Goal: Register for event/course: Sign up to attend an event or enroll in a course

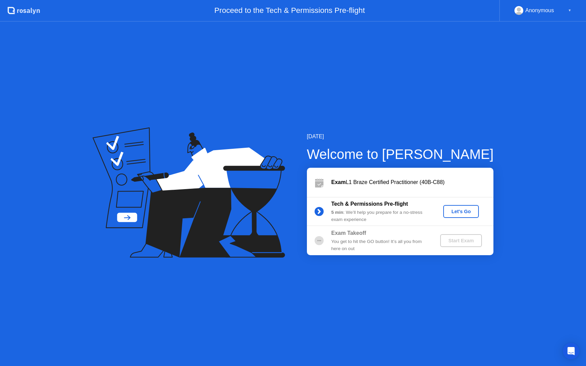
click at [453, 213] on div "Let's Go" at bounding box center [461, 211] width 30 height 5
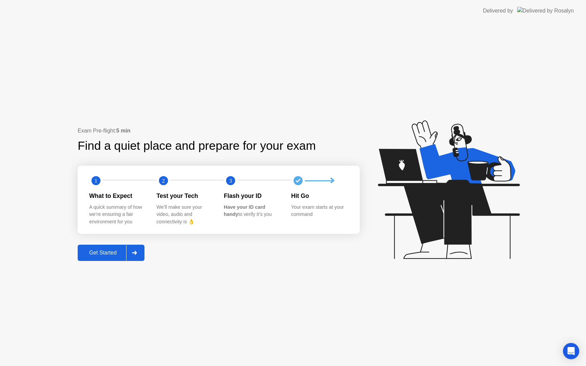
click at [113, 251] on div "Get Started" at bounding box center [103, 253] width 46 height 6
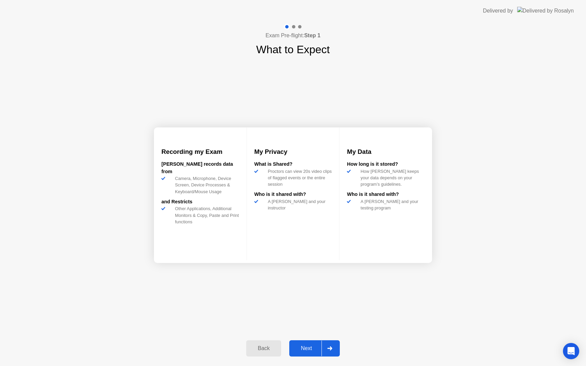
click at [333, 347] on div at bounding box center [329, 349] width 16 height 16
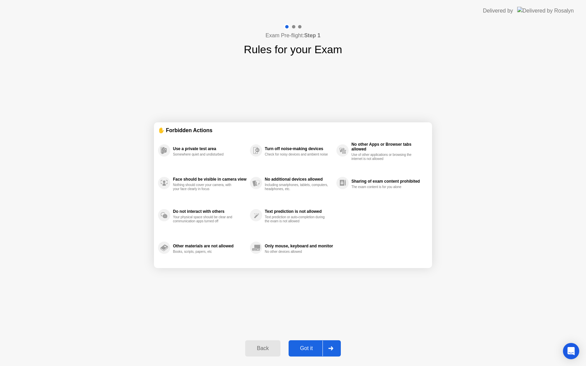
click at [305, 349] on div "Got it" at bounding box center [306, 348] width 32 height 6
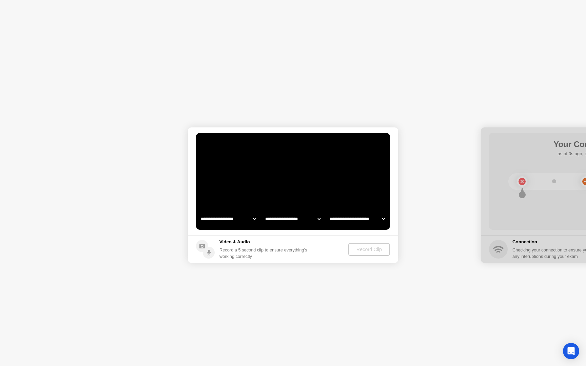
select select "**********"
select select "*******"
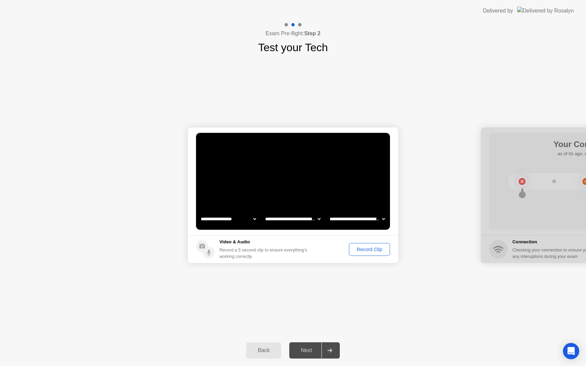
click at [365, 251] on div "Record Clip" at bounding box center [369, 249] width 36 height 5
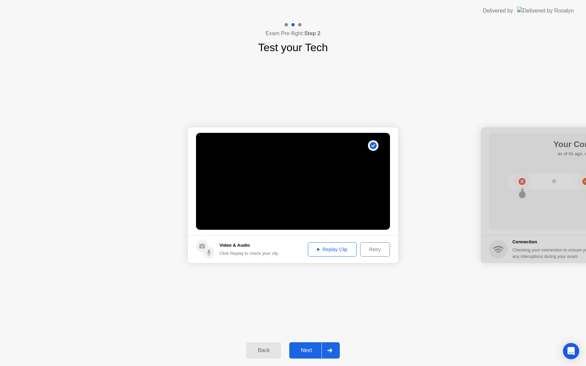
click at [329, 261] on footer "Video & Audio Click Replay to check your clip Replay Clip Retry" at bounding box center [293, 249] width 210 height 28
click at [325, 244] on button "Replay Clip" at bounding box center [332, 249] width 49 height 14
click at [306, 349] on div "Next" at bounding box center [306, 350] width 30 height 6
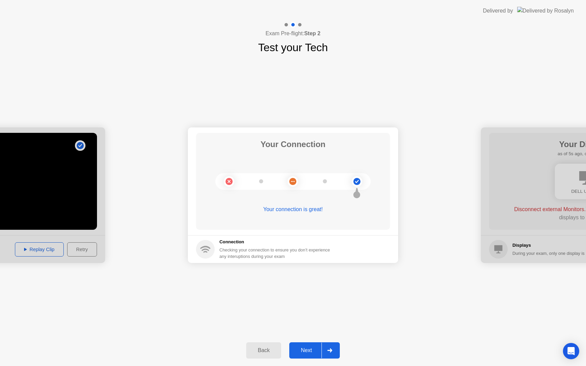
click at [310, 349] on div "Next" at bounding box center [306, 350] width 30 height 6
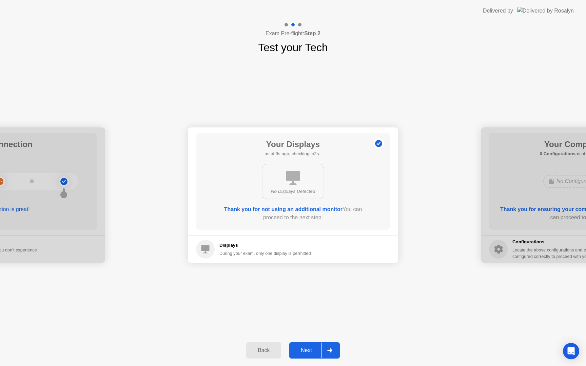
click at [310, 349] on div "Next" at bounding box center [306, 350] width 30 height 6
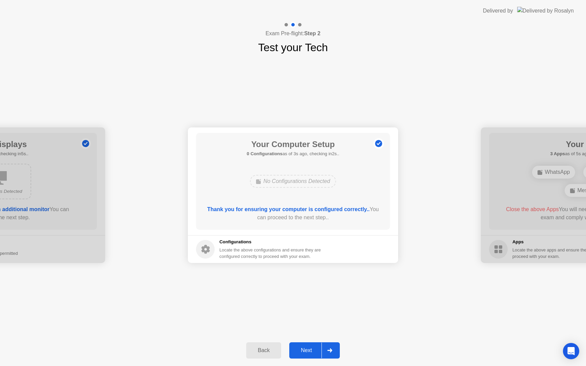
click at [310, 349] on div "Next" at bounding box center [306, 350] width 30 height 6
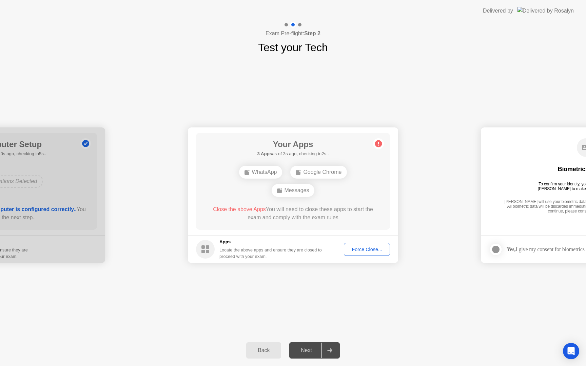
click at [360, 248] on div "Force Close..." at bounding box center [366, 249] width 41 height 5
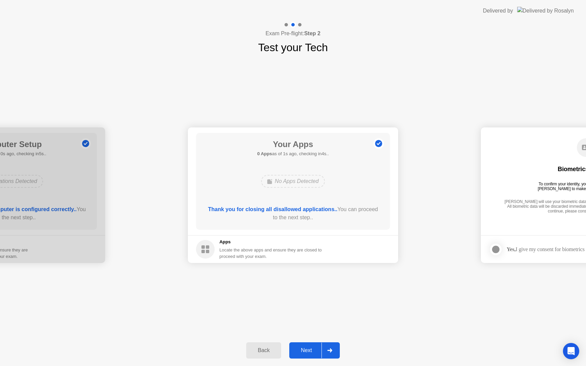
click at [306, 349] on div "Next" at bounding box center [306, 350] width 30 height 6
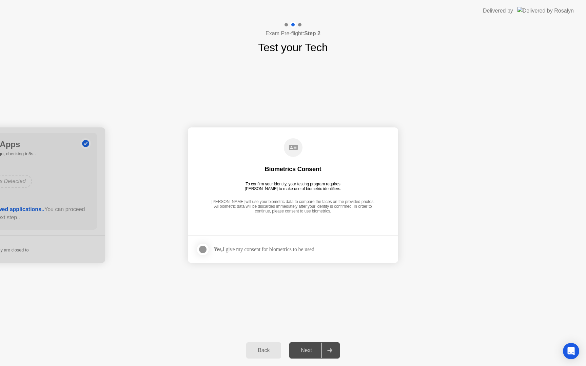
click at [202, 248] on div at bounding box center [203, 249] width 8 height 8
click at [307, 348] on div "Next" at bounding box center [306, 350] width 30 height 6
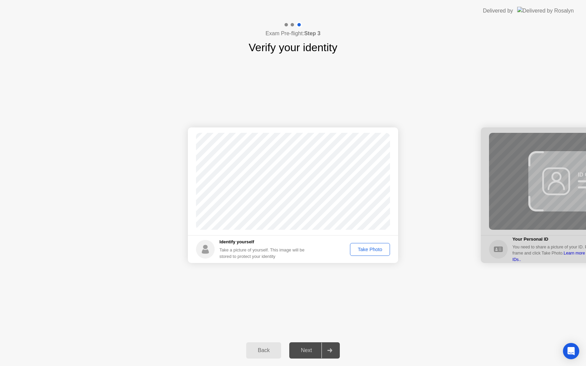
click at [362, 250] on div "Take Photo" at bounding box center [369, 249] width 35 height 5
click at [301, 348] on div "Next" at bounding box center [306, 350] width 30 height 6
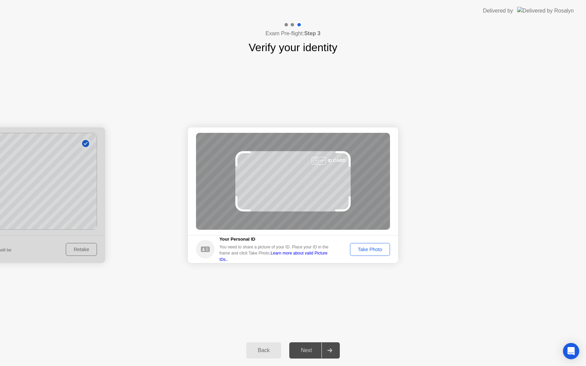
click at [361, 247] on div "Take Photo" at bounding box center [369, 249] width 35 height 5
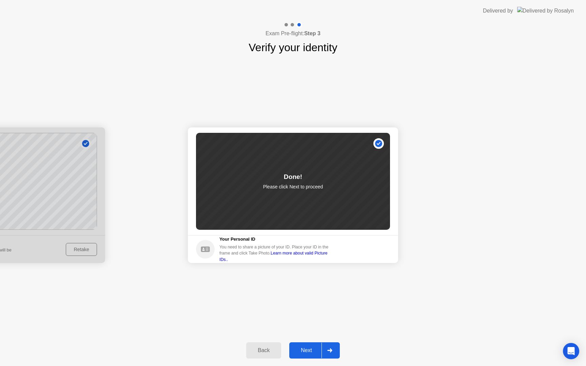
click at [303, 346] on button "Next" at bounding box center [314, 350] width 50 height 16
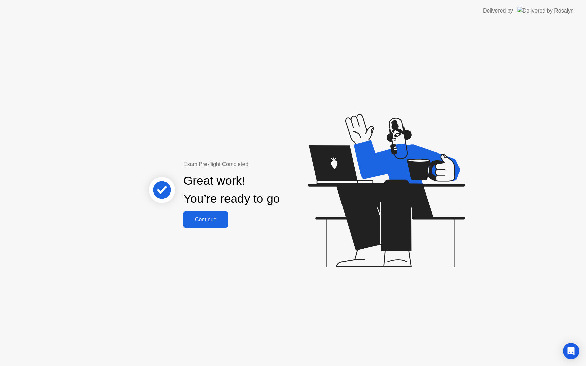
click at [207, 218] on div "Continue" at bounding box center [205, 220] width 40 height 6
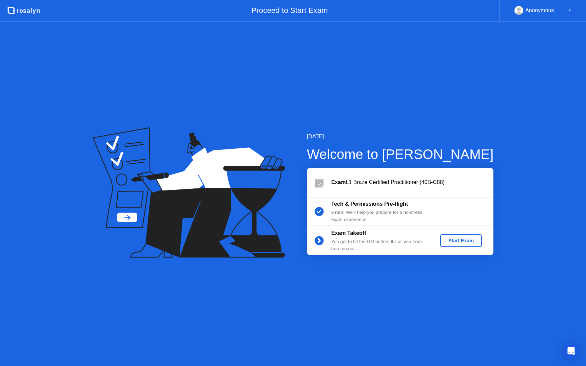
click at [461, 241] on div "Start Exam" at bounding box center [461, 240] width 36 height 5
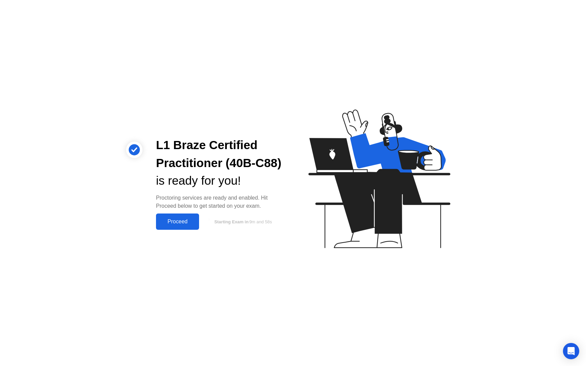
click at [181, 221] on div "Proceed" at bounding box center [177, 222] width 39 height 6
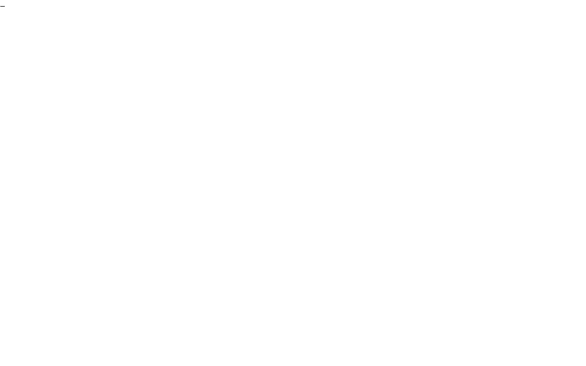
click div "End Proctoring Session"
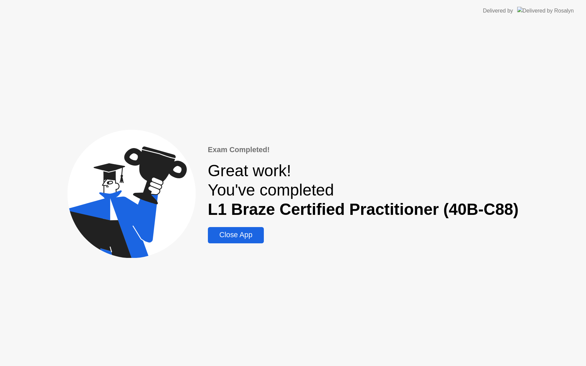
click at [248, 238] on div "Close App" at bounding box center [236, 235] width 52 height 8
